Goal: Task Accomplishment & Management: Use online tool/utility

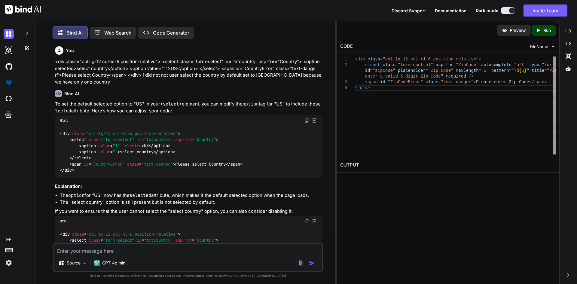
scroll to position [784, 0]
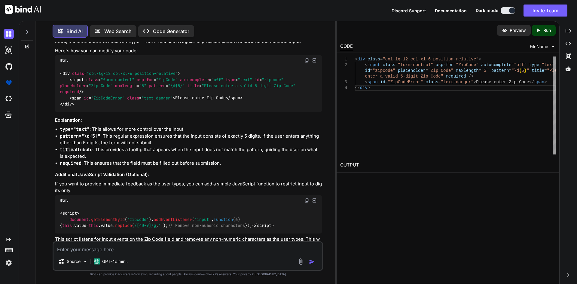
type textarea "public async Task<List<VitalTypeNameResponseModel>> GetVitalType() { List<Vital…"
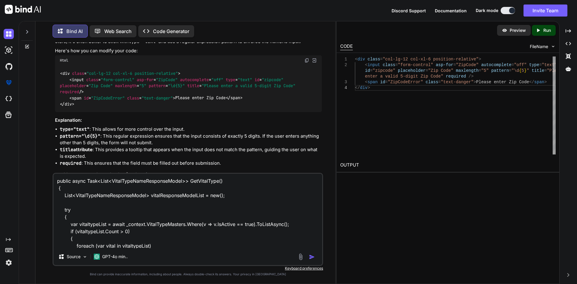
scroll to position [181, 0]
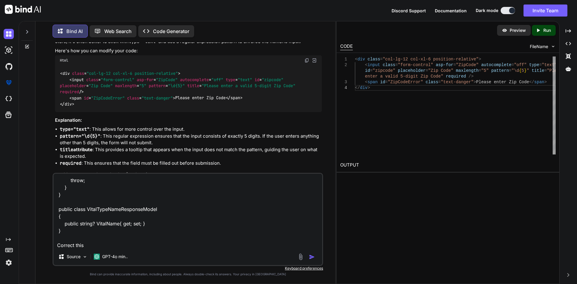
type textarea "x"
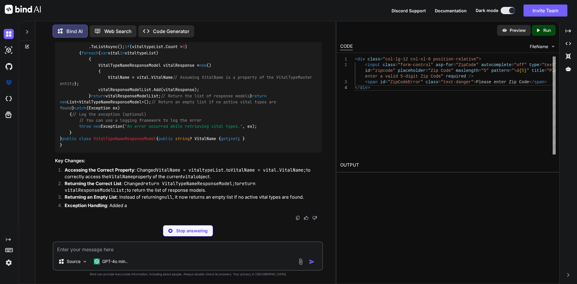
scroll to position [1194, 0]
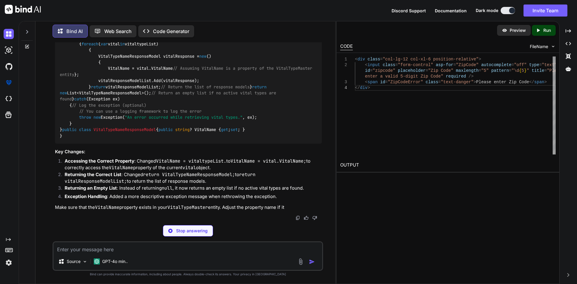
type textarea "x"
type textarea "throw new Exception("An error occurred while retrieving vital types.", ex); } }…"
type textarea "x"
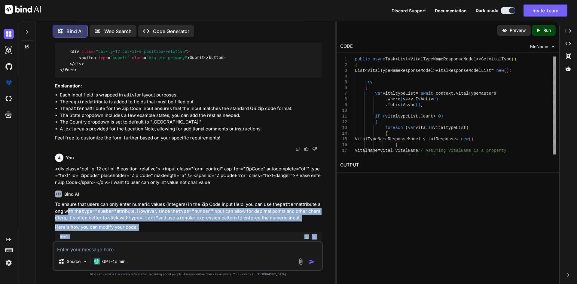
drag, startPoint x: 64, startPoint y: 193, endPoint x: 79, endPoint y: 194, distance: 15.4
click at [65, 212] on div "You <div class="col-lg-12 col-xl-6 position-relative"> <select class="form-sele…" at bounding box center [188, 141] width 269 height 199
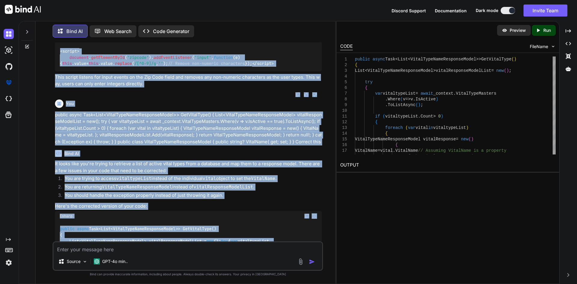
scroll to position [1059, 0]
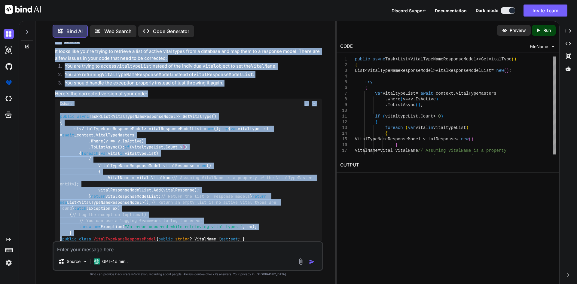
click at [68, 119] on span "public" at bounding box center [67, 116] width 14 height 5
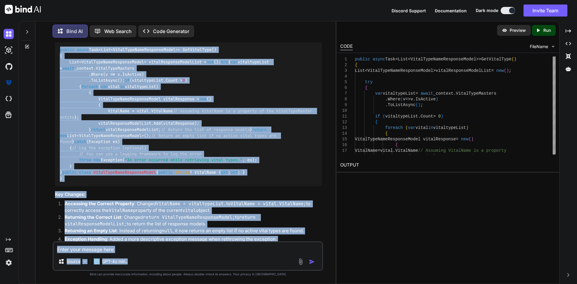
scroll to position [1257, 0]
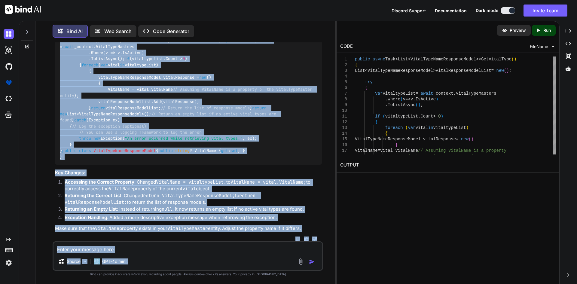
drag, startPoint x: 60, startPoint y: 129, endPoint x: 182, endPoint y: 130, distance: 122.6
click at [182, 130] on div "public async Task<List<VitalTypeNameResponseModel>> GetVitalType() { List<Vital…" at bounding box center [188, 92] width 267 height 145
copy code "public async Task<List<VitalTypeNameResponseModel>> GetVitalType() { List<Vital…"
